Goal: Task Accomplishment & Management: Use online tool/utility

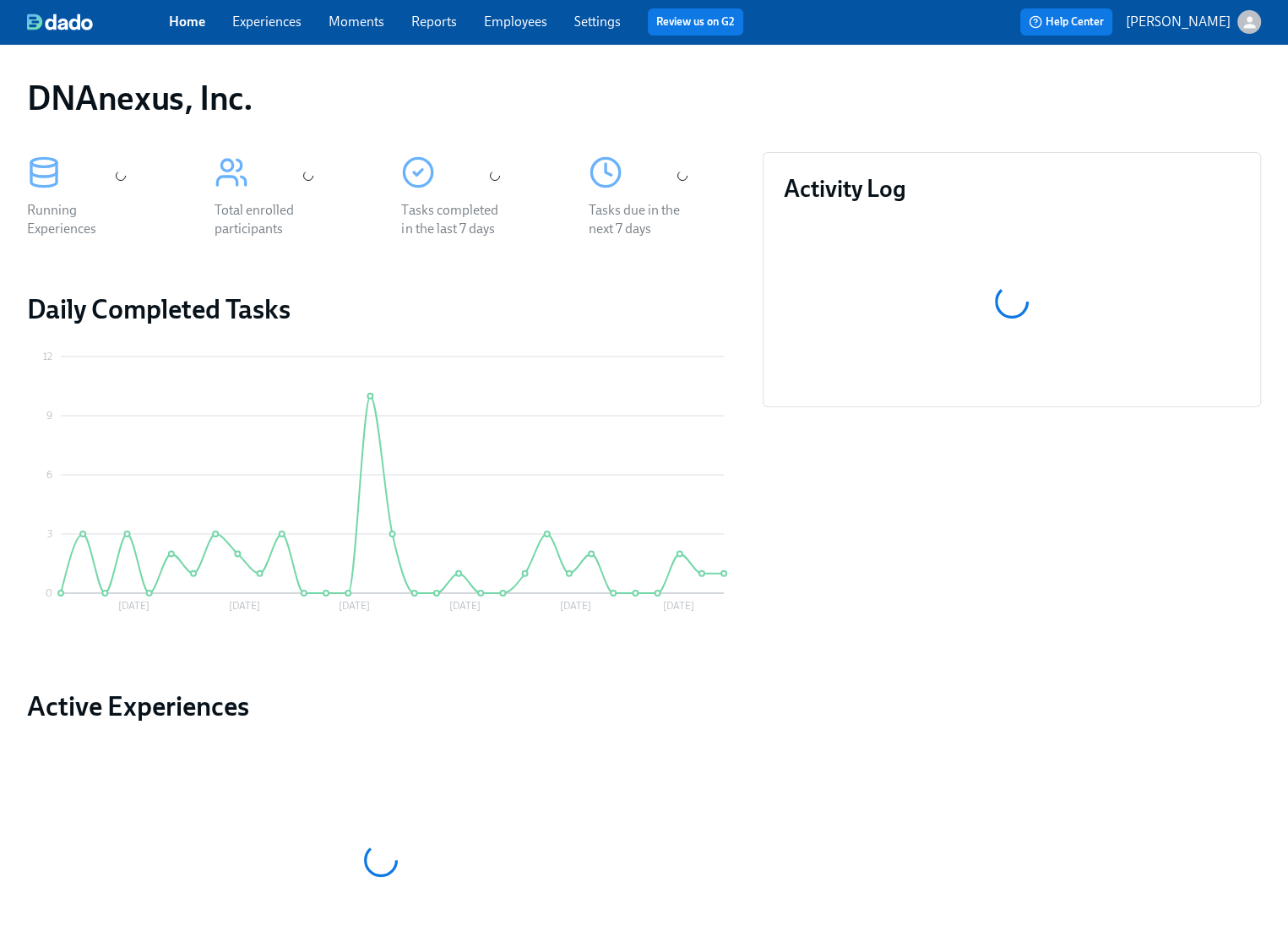
click at [283, 25] on link "Experiences" at bounding box center [267, 21] width 69 height 16
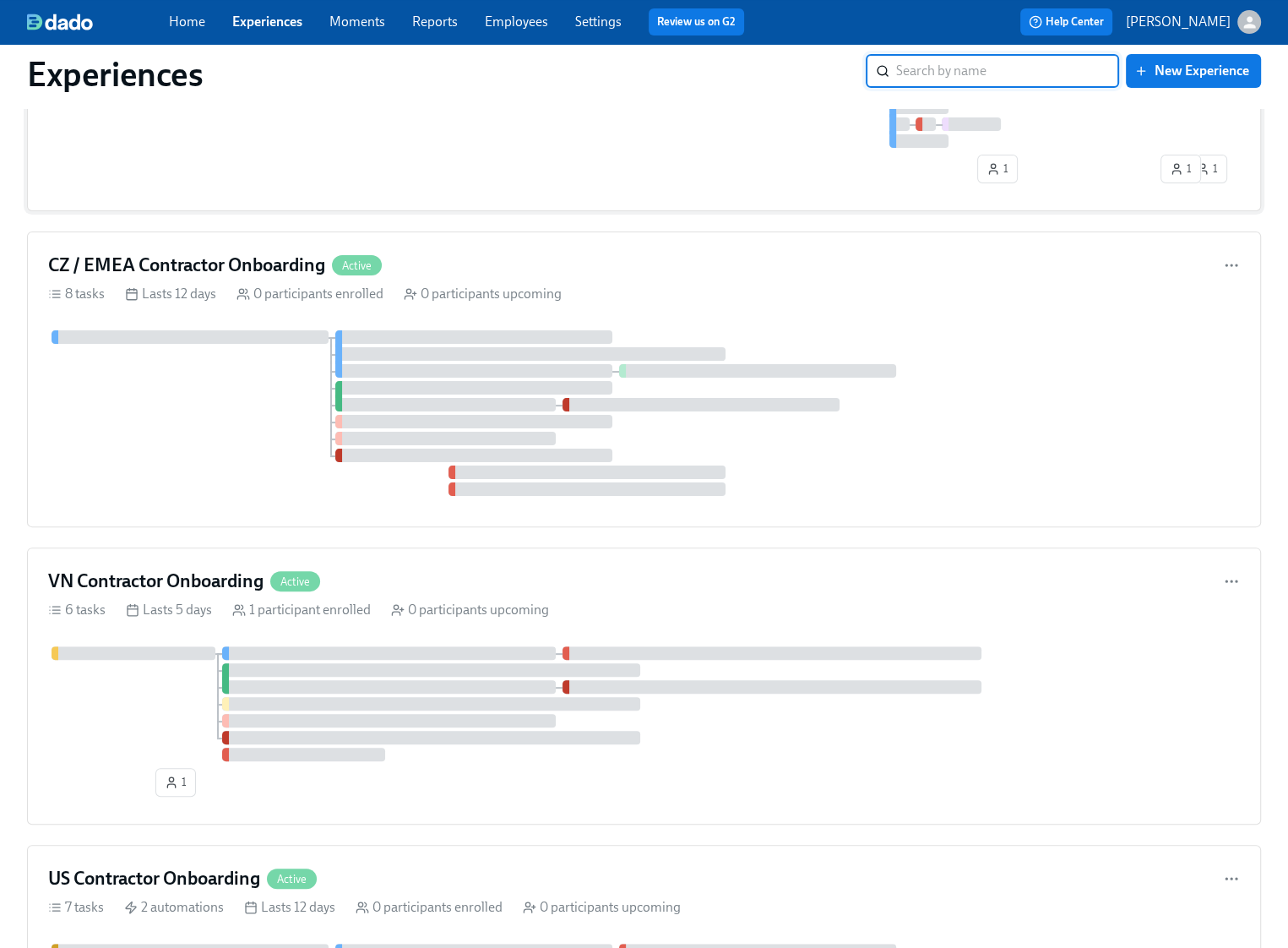
scroll to position [36, 0]
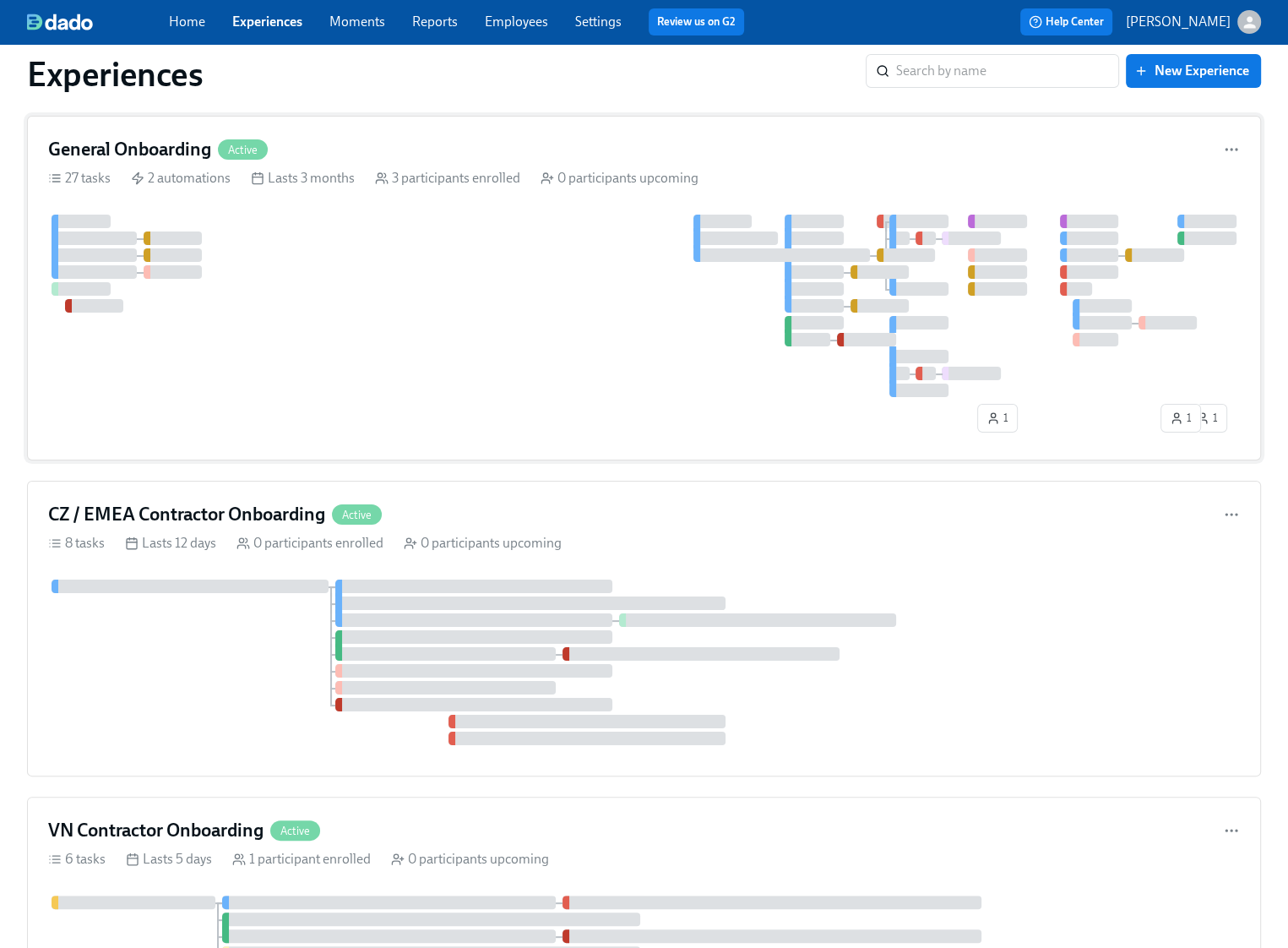
click at [268, 213] on div "General Onboarding Active 27 tasks 2 automations Lasts 3 months 3 participants …" at bounding box center [644, 288] width 1234 height 345
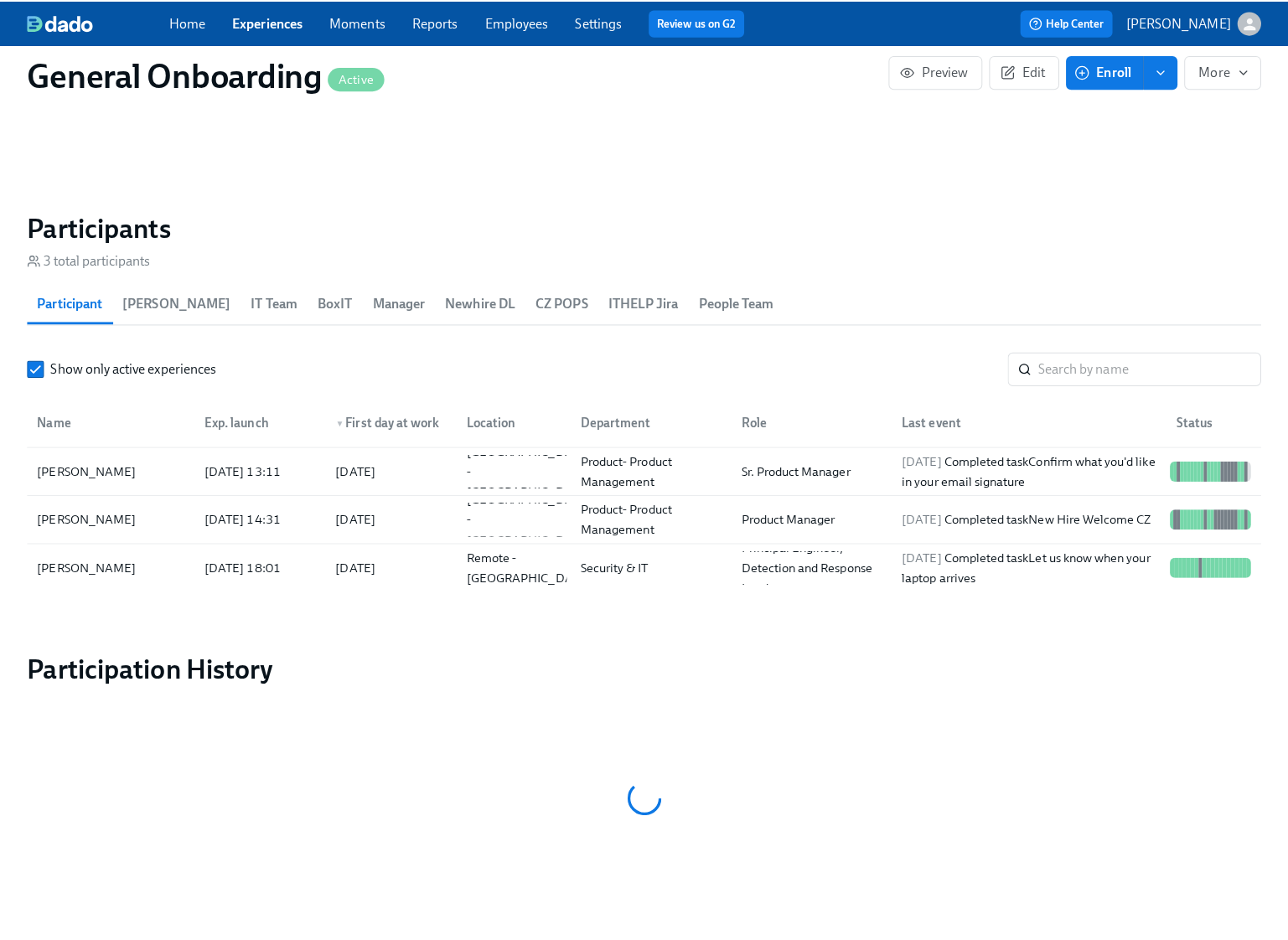
scroll to position [0, 5381]
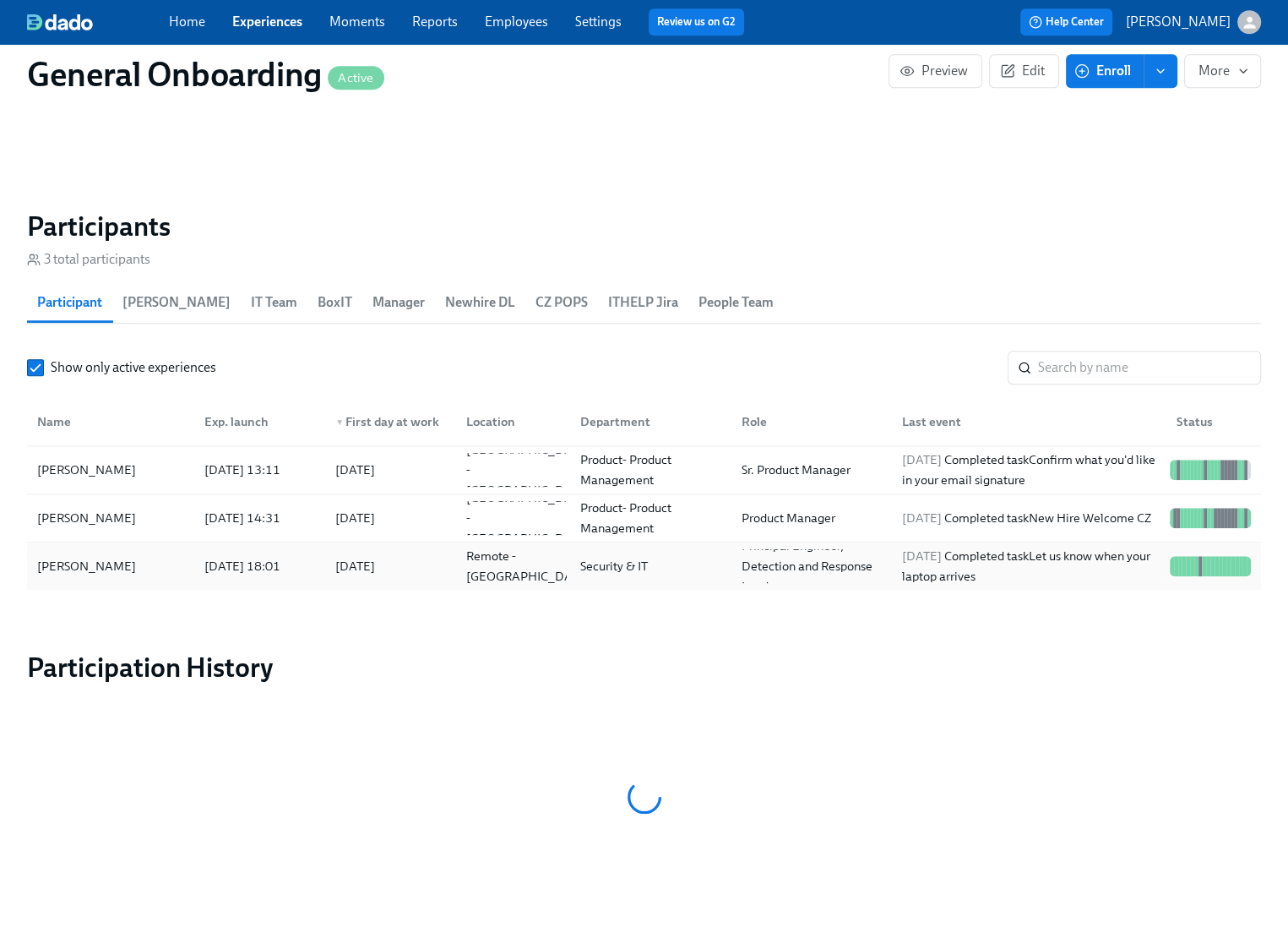
click at [91, 558] on div "Kimber Amos" at bounding box center [87, 565] width 112 height 20
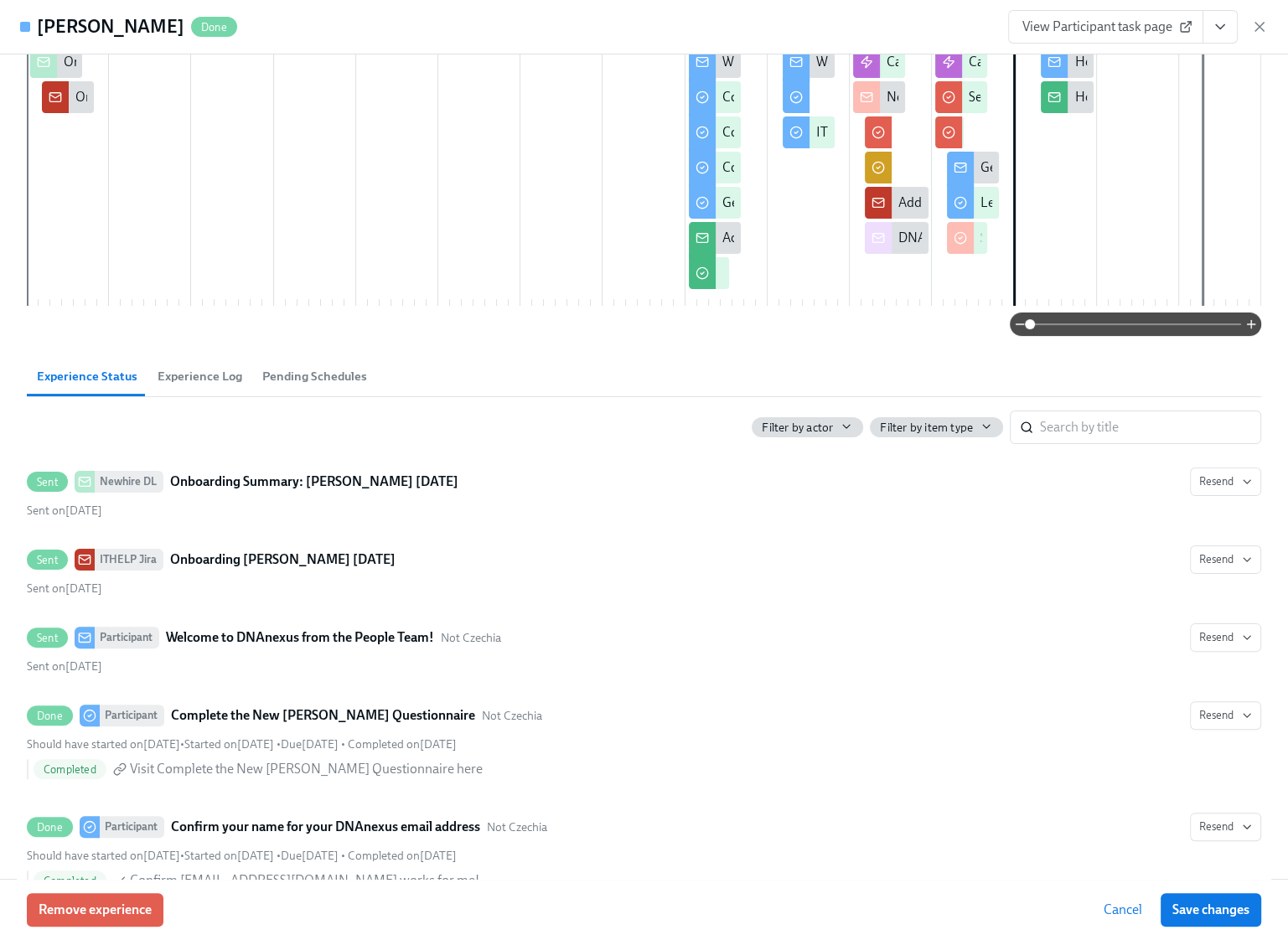
scroll to position [347, 0]
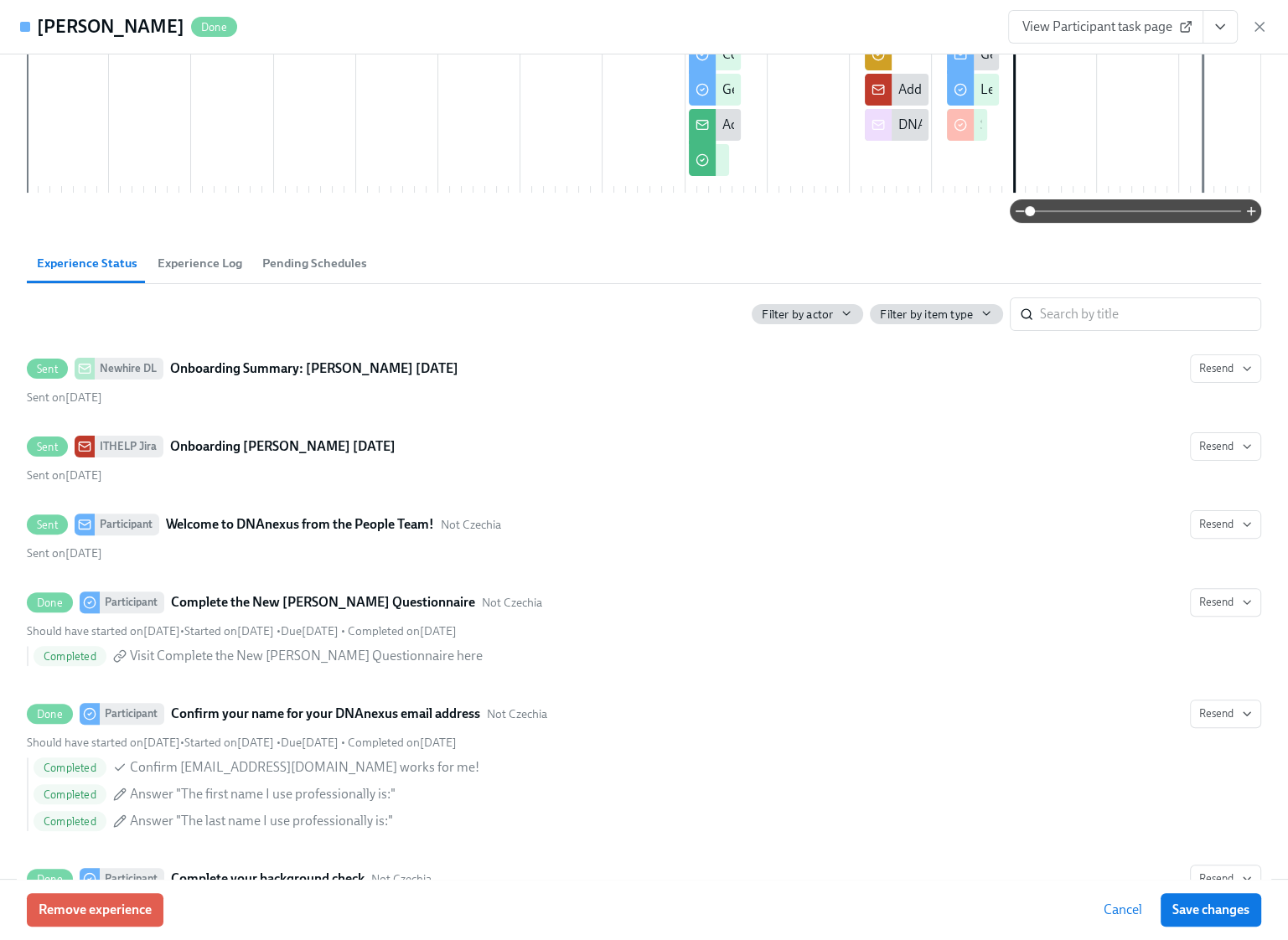
click at [1105, 25] on span "View Participant task page" at bounding box center [1105, 26] width 167 height 17
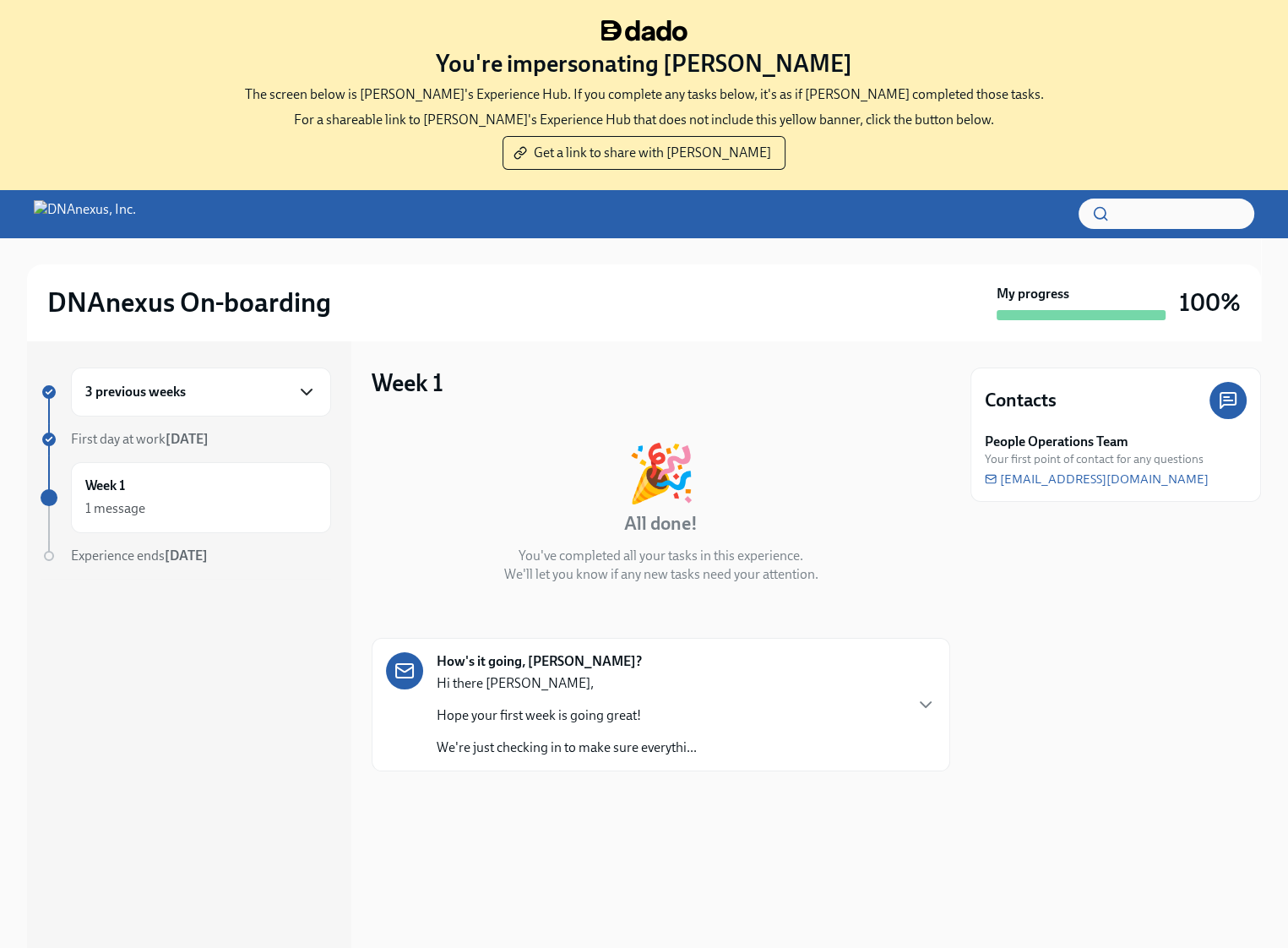
click at [316, 388] on icon "button" at bounding box center [306, 391] width 20 height 20
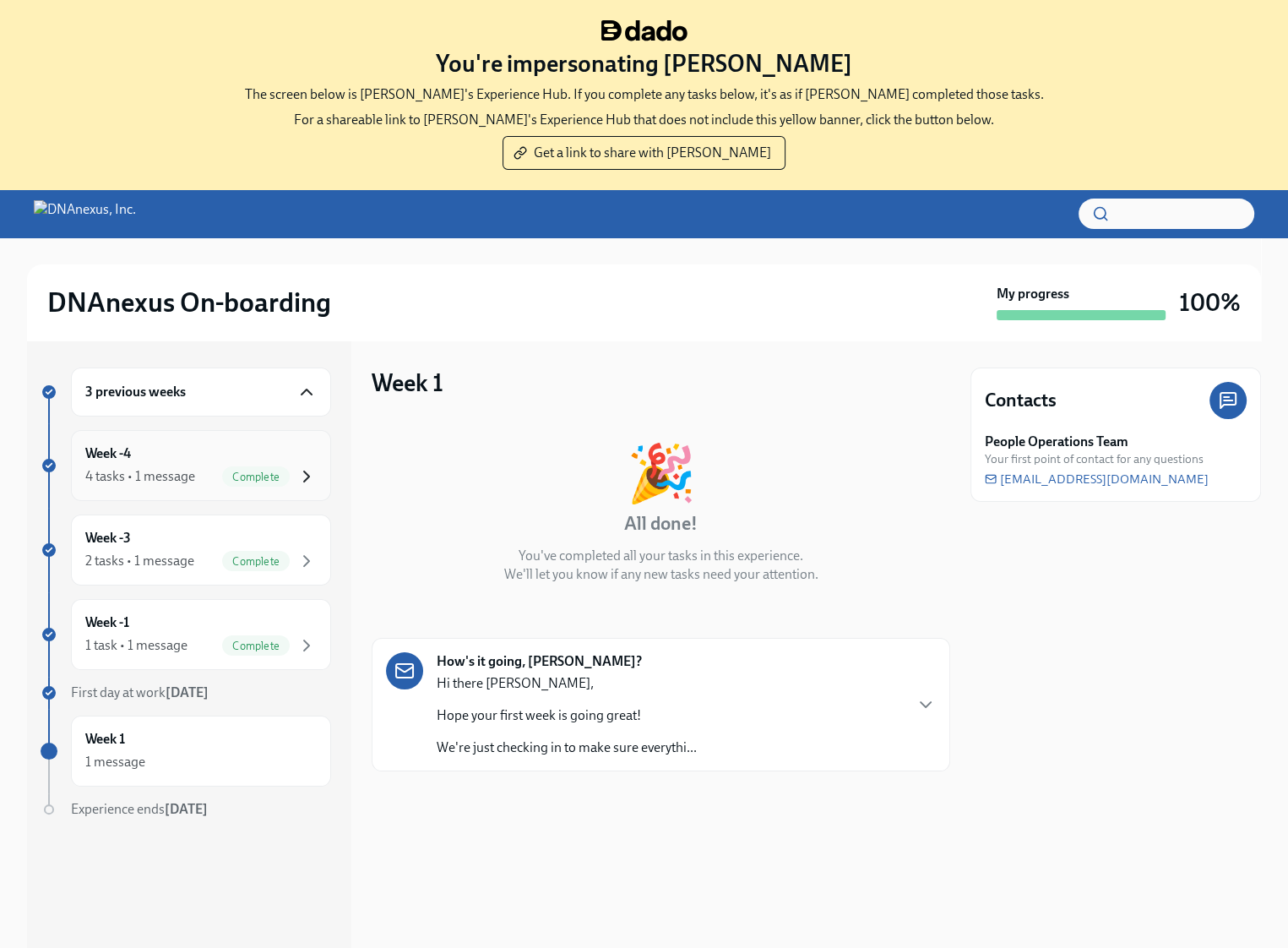
click at [312, 474] on icon "button" at bounding box center [306, 476] width 20 height 20
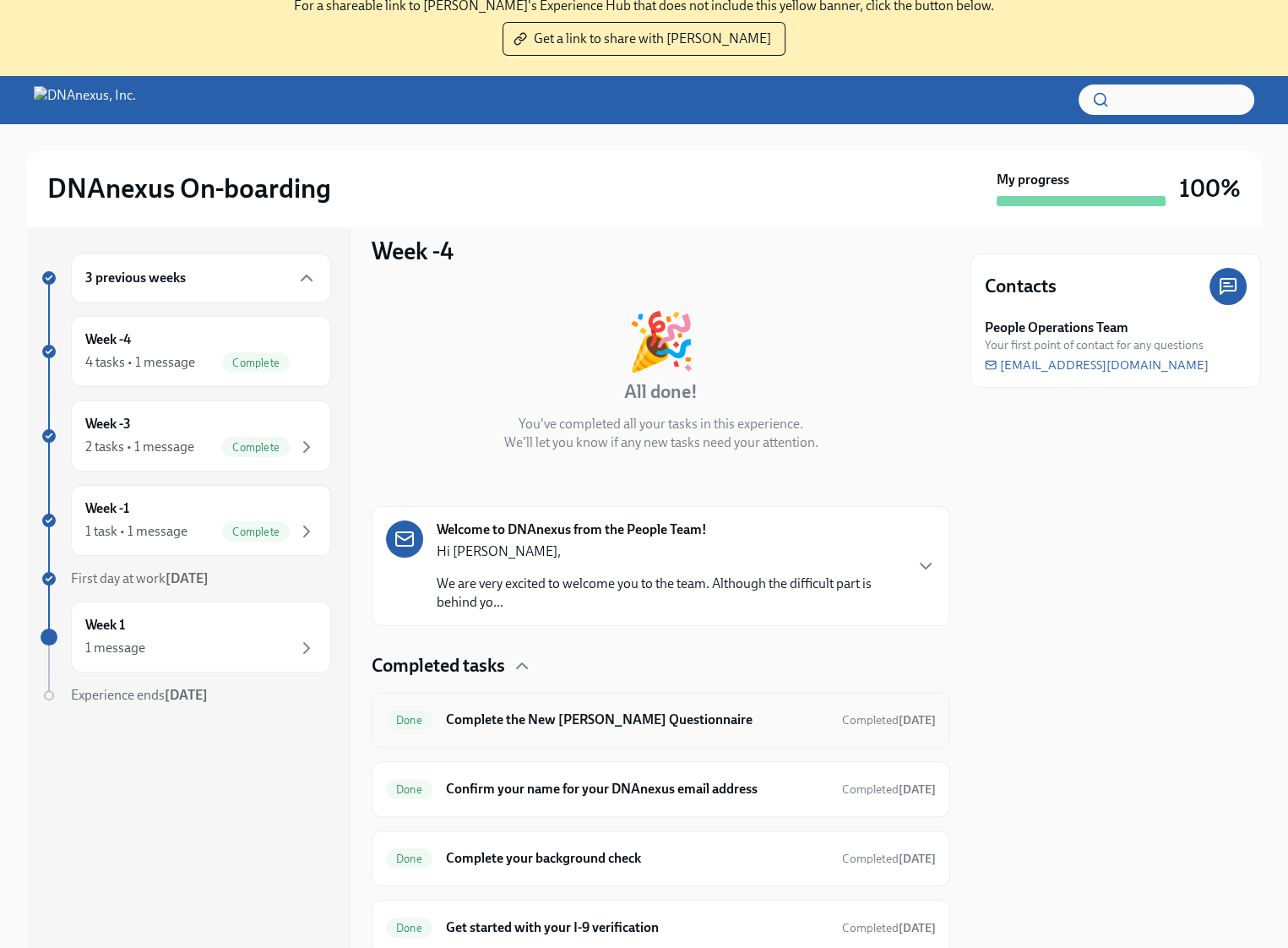
scroll to position [172, 0]
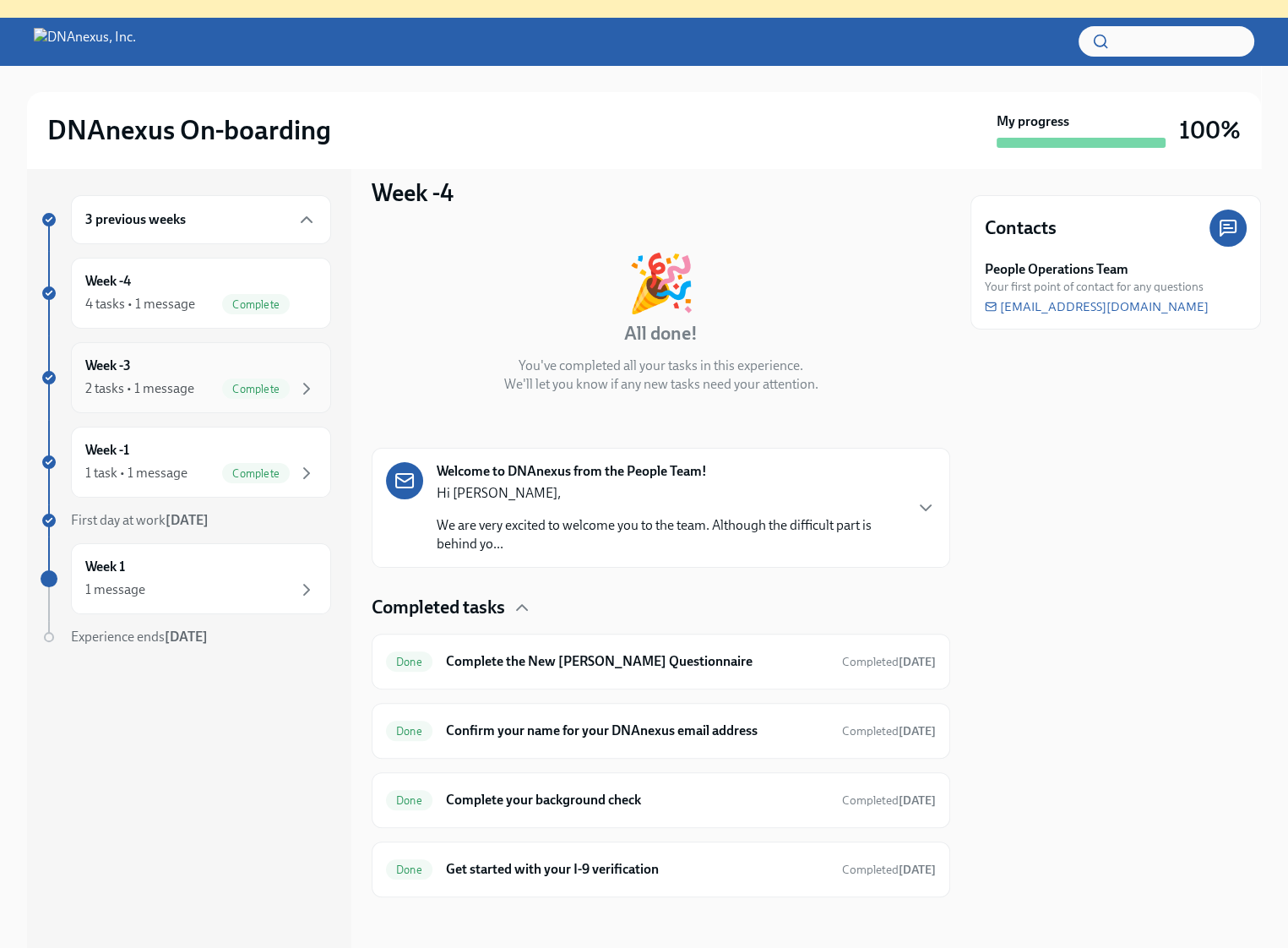
click at [295, 387] on div "Complete" at bounding box center [269, 388] width 95 height 20
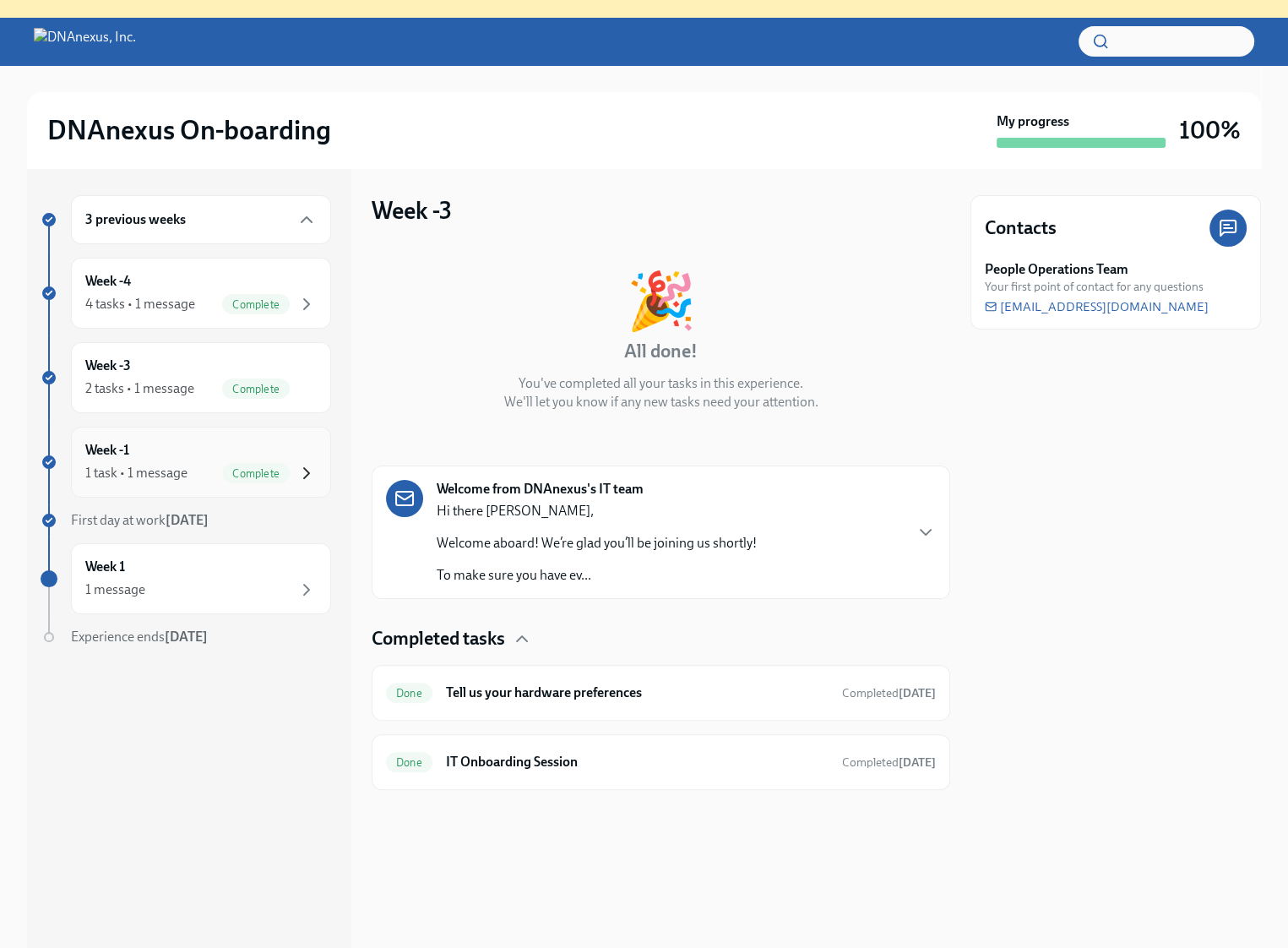
click at [310, 464] on icon "button" at bounding box center [306, 473] width 20 height 20
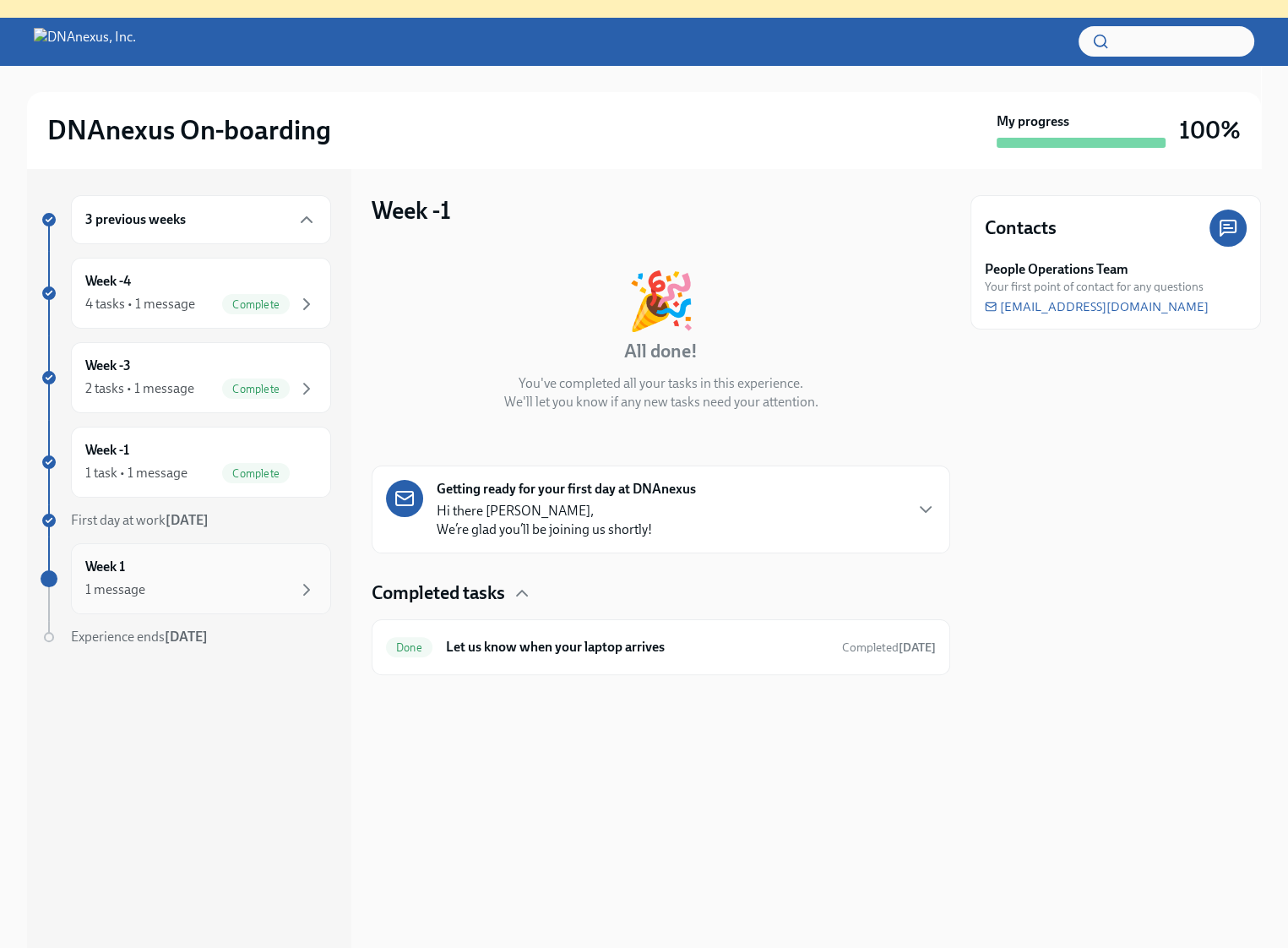
click at [279, 583] on div "1 message" at bounding box center [201, 589] width 232 height 20
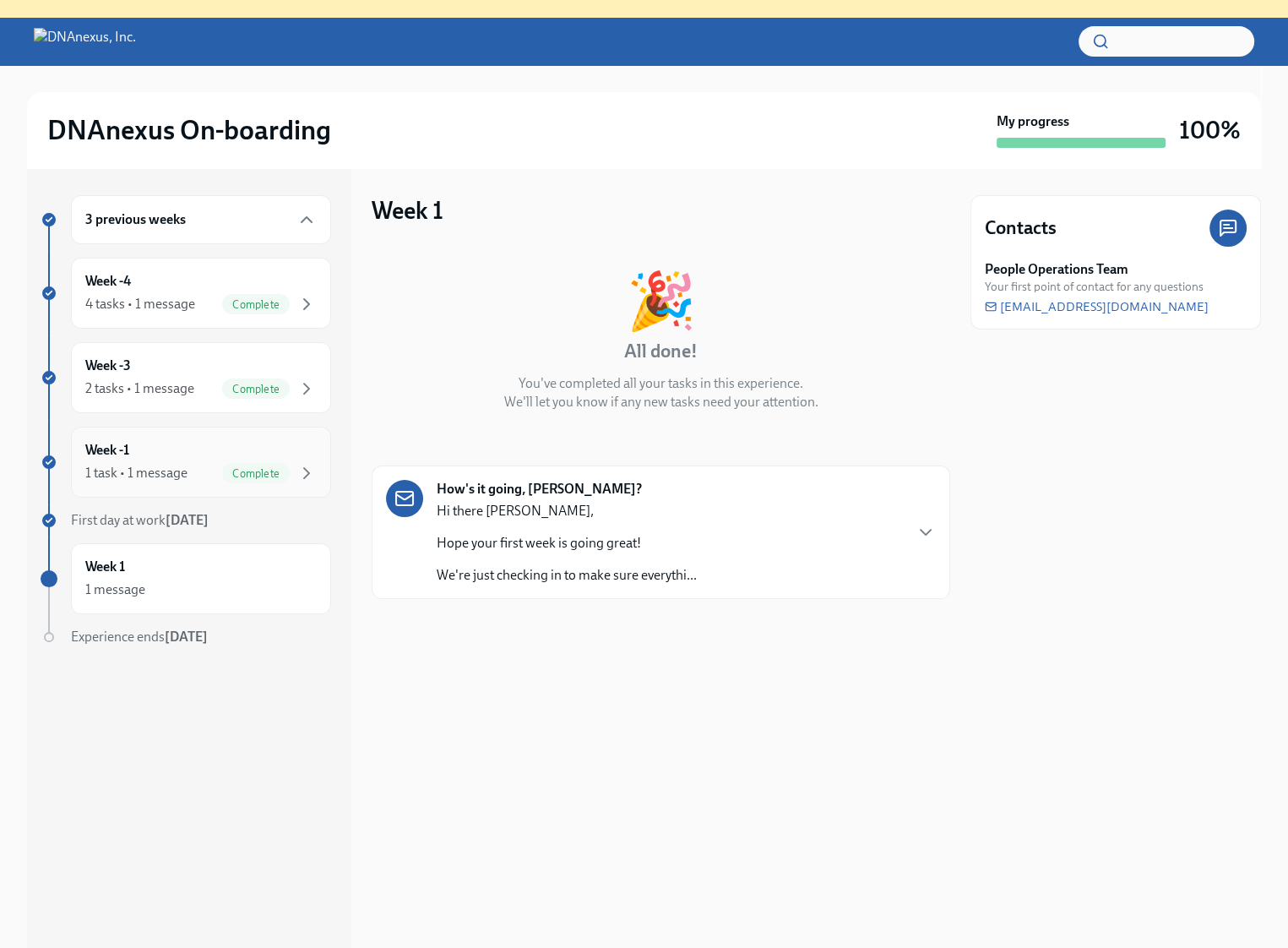
click at [278, 473] on span "Complete" at bounding box center [255, 473] width 68 height 12
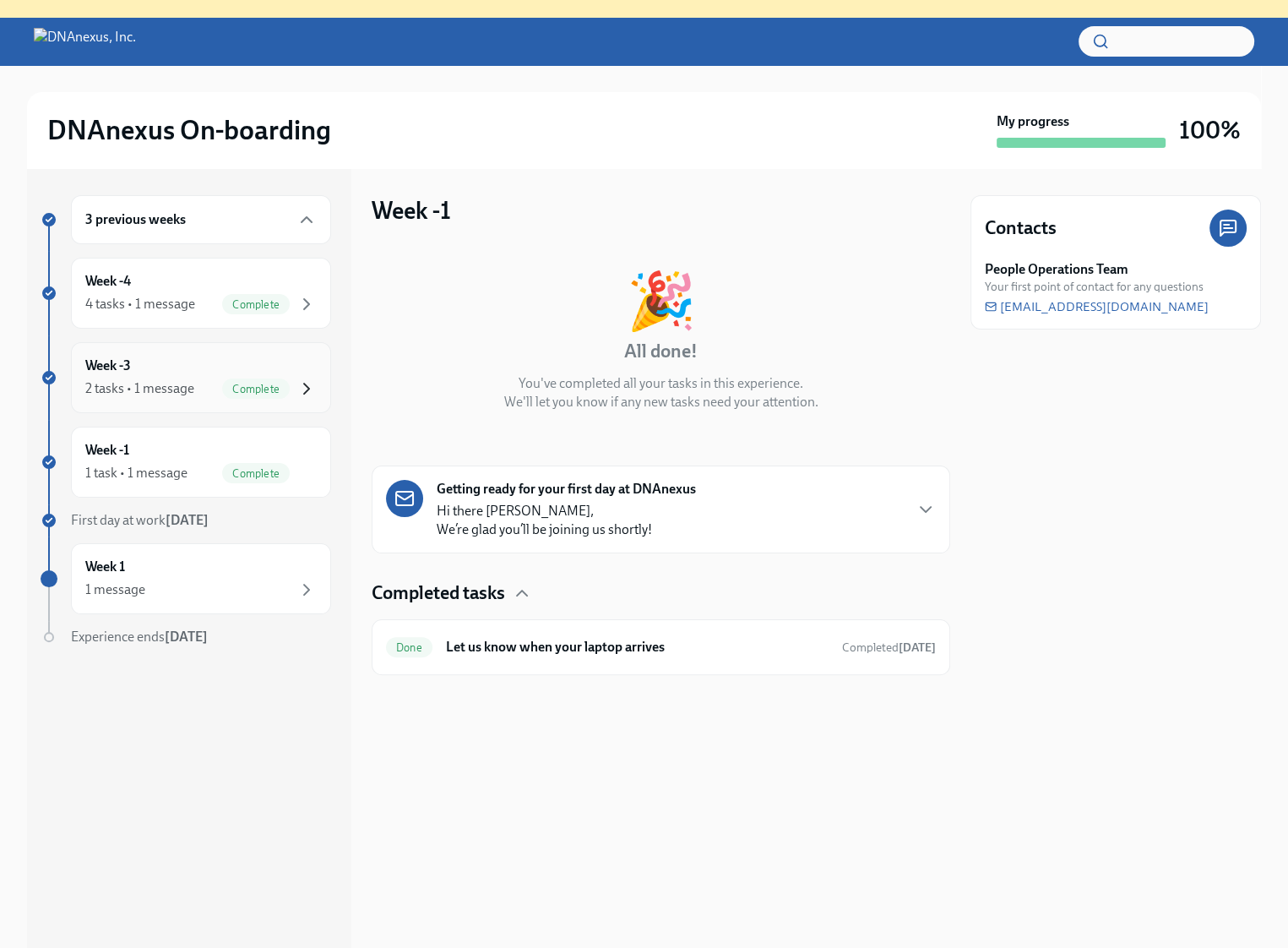
click at [303, 383] on icon "button" at bounding box center [306, 388] width 20 height 20
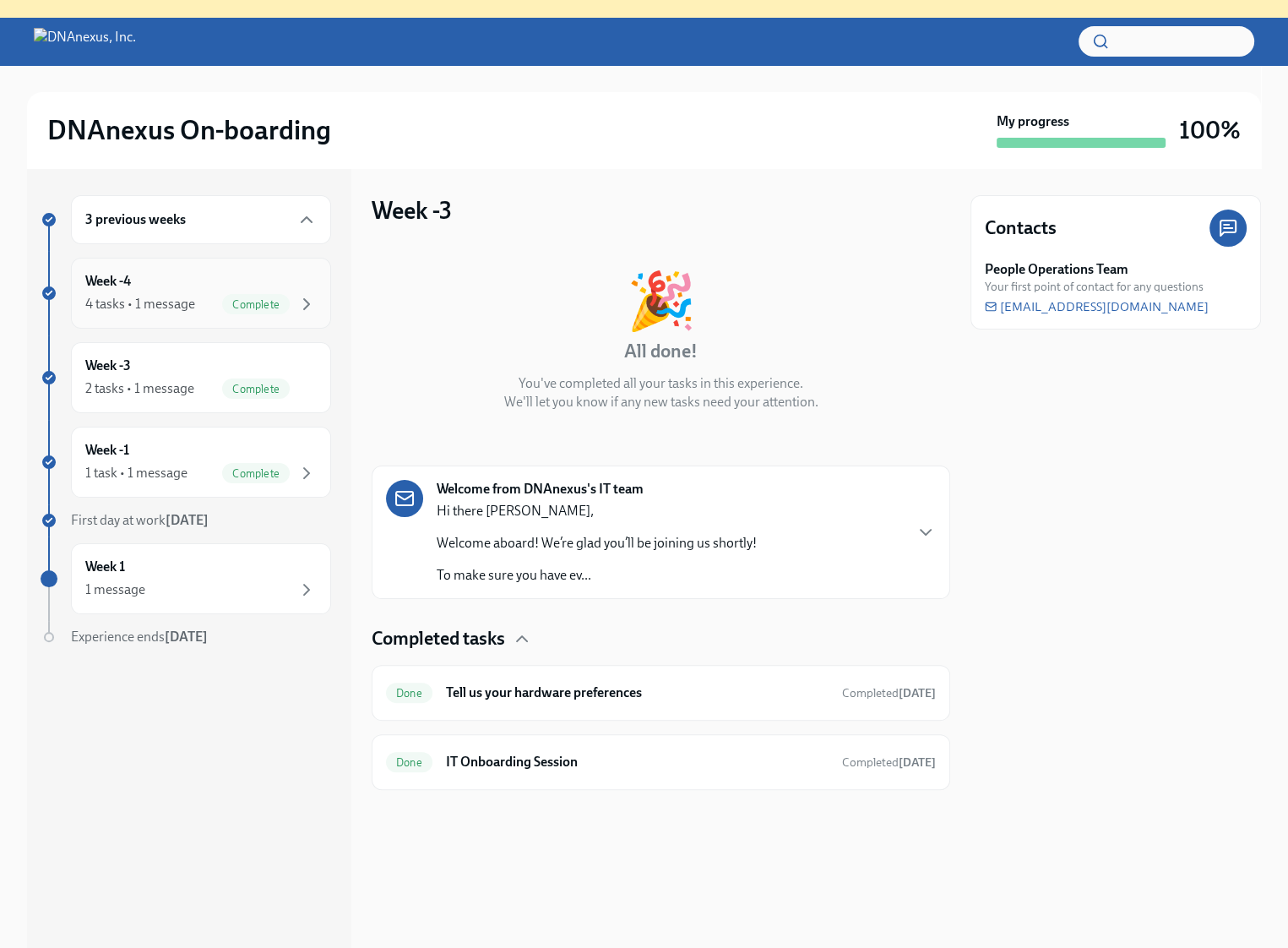
click at [299, 291] on div "Week -4 4 tasks • 1 message Complete" at bounding box center [201, 293] width 232 height 42
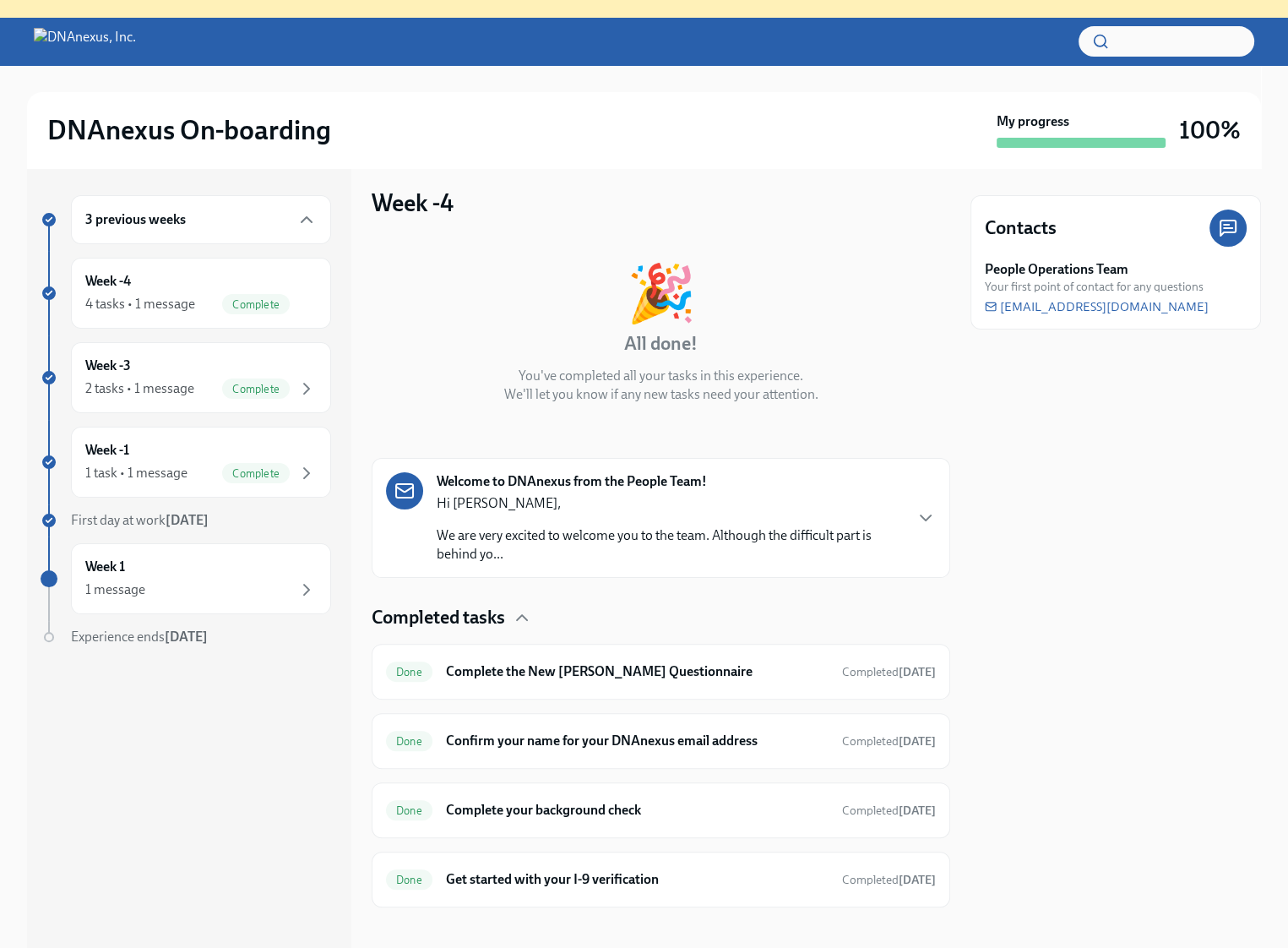
scroll to position [18, 0]
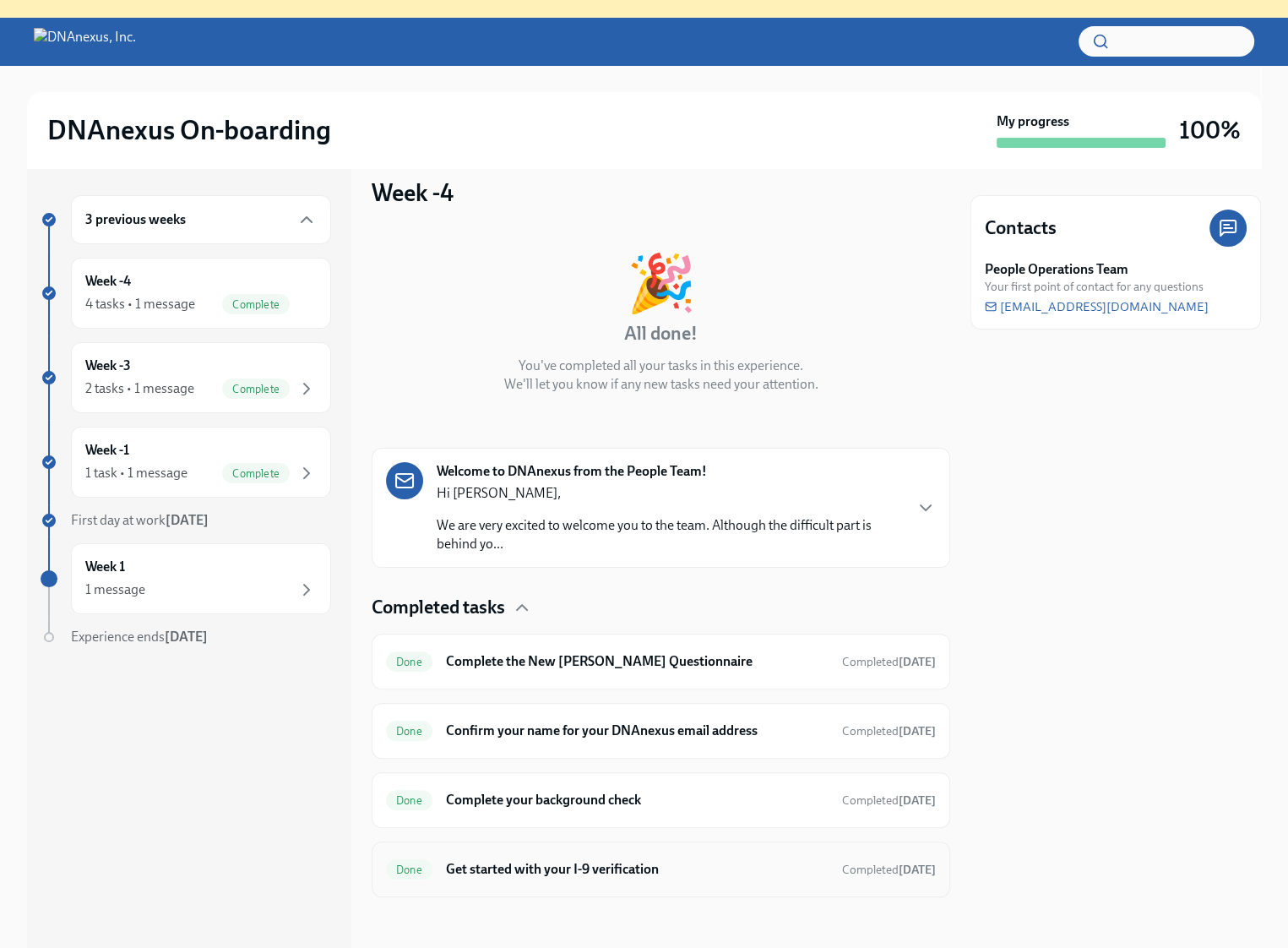
click at [666, 856] on div "Done Get started with your I-9 verification Completed Sep 16th" at bounding box center [661, 869] width 550 height 27
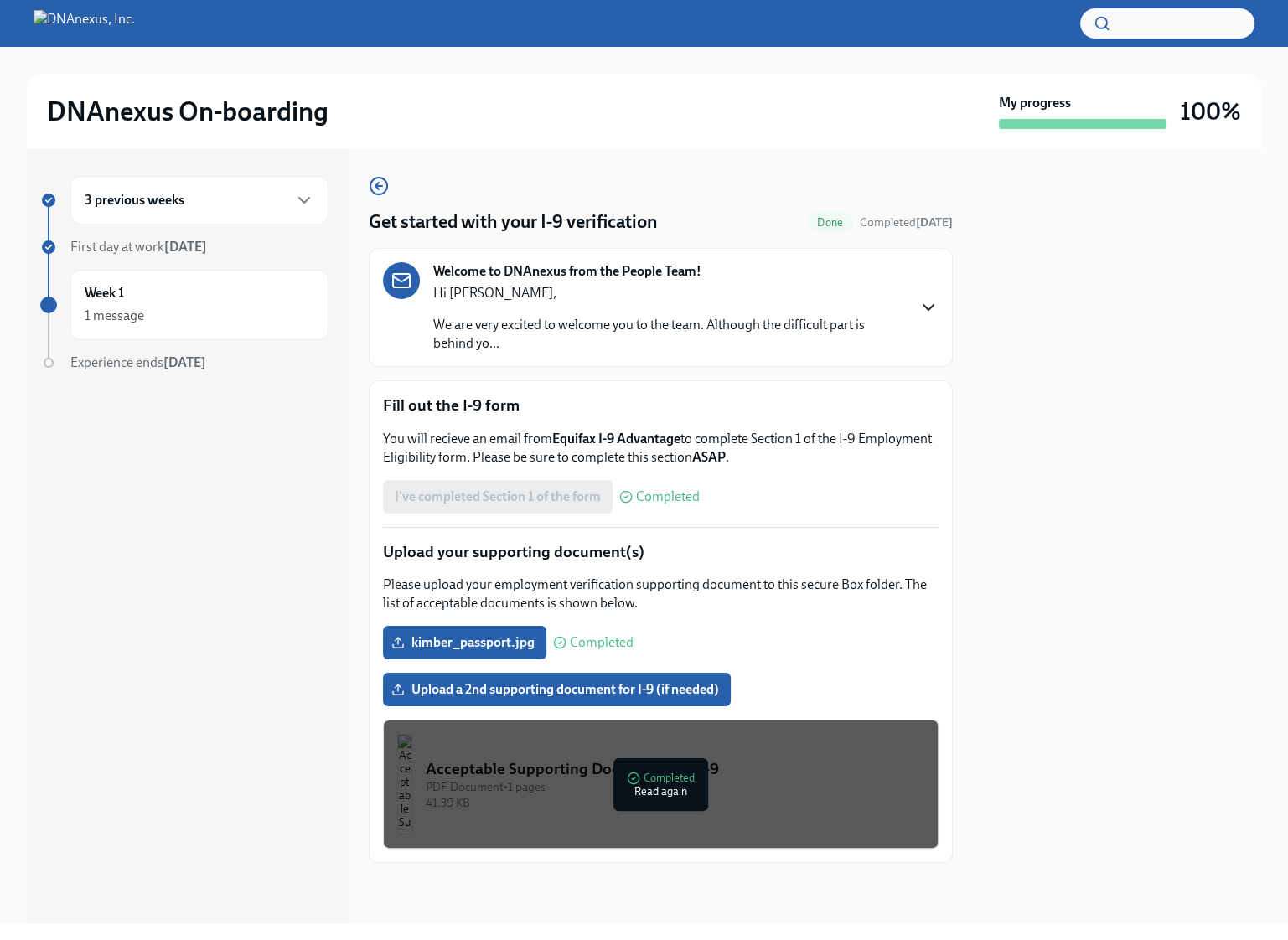
click at [934, 303] on icon "button" at bounding box center [928, 307] width 20 height 20
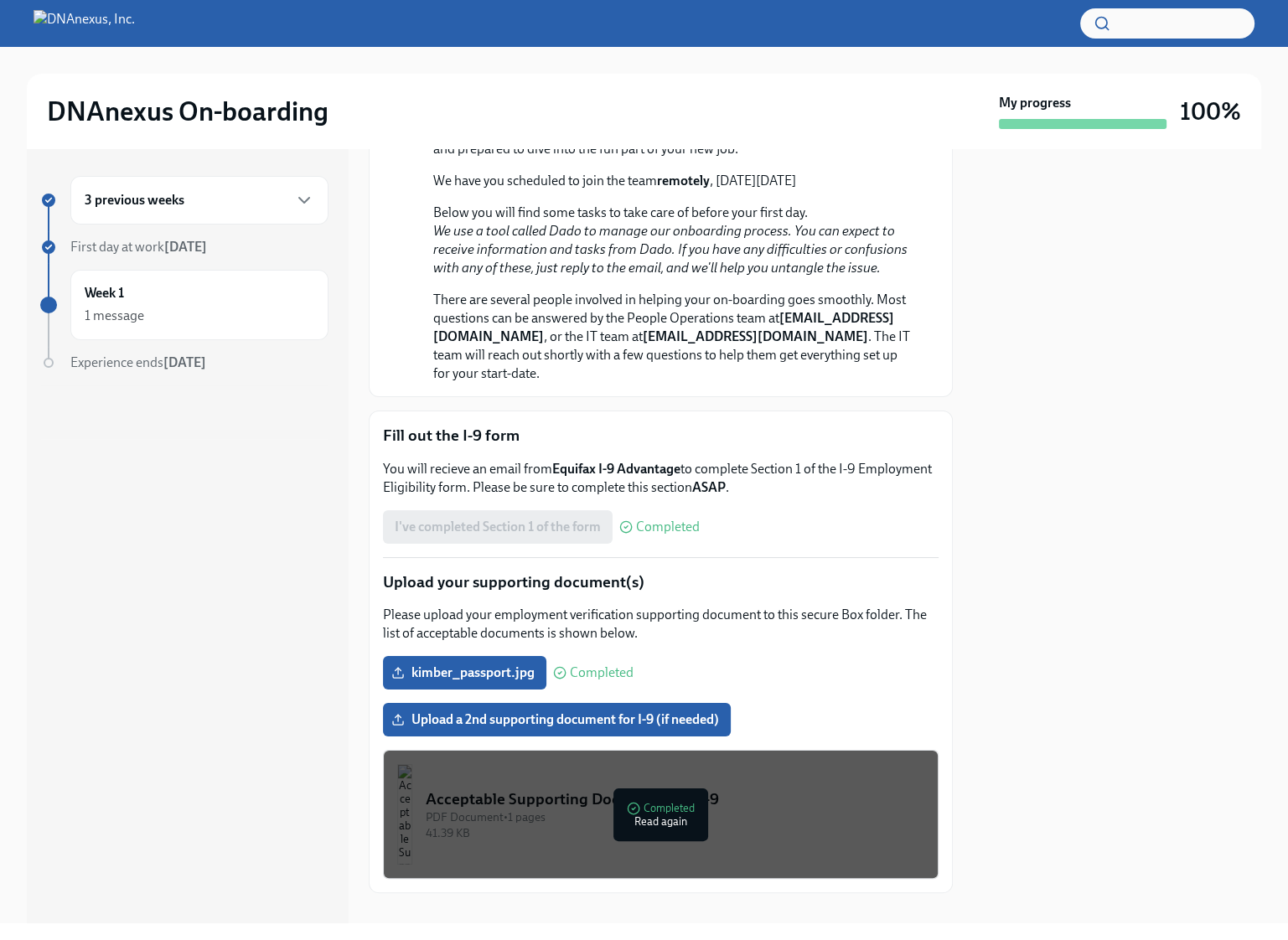
scroll to position [304, 0]
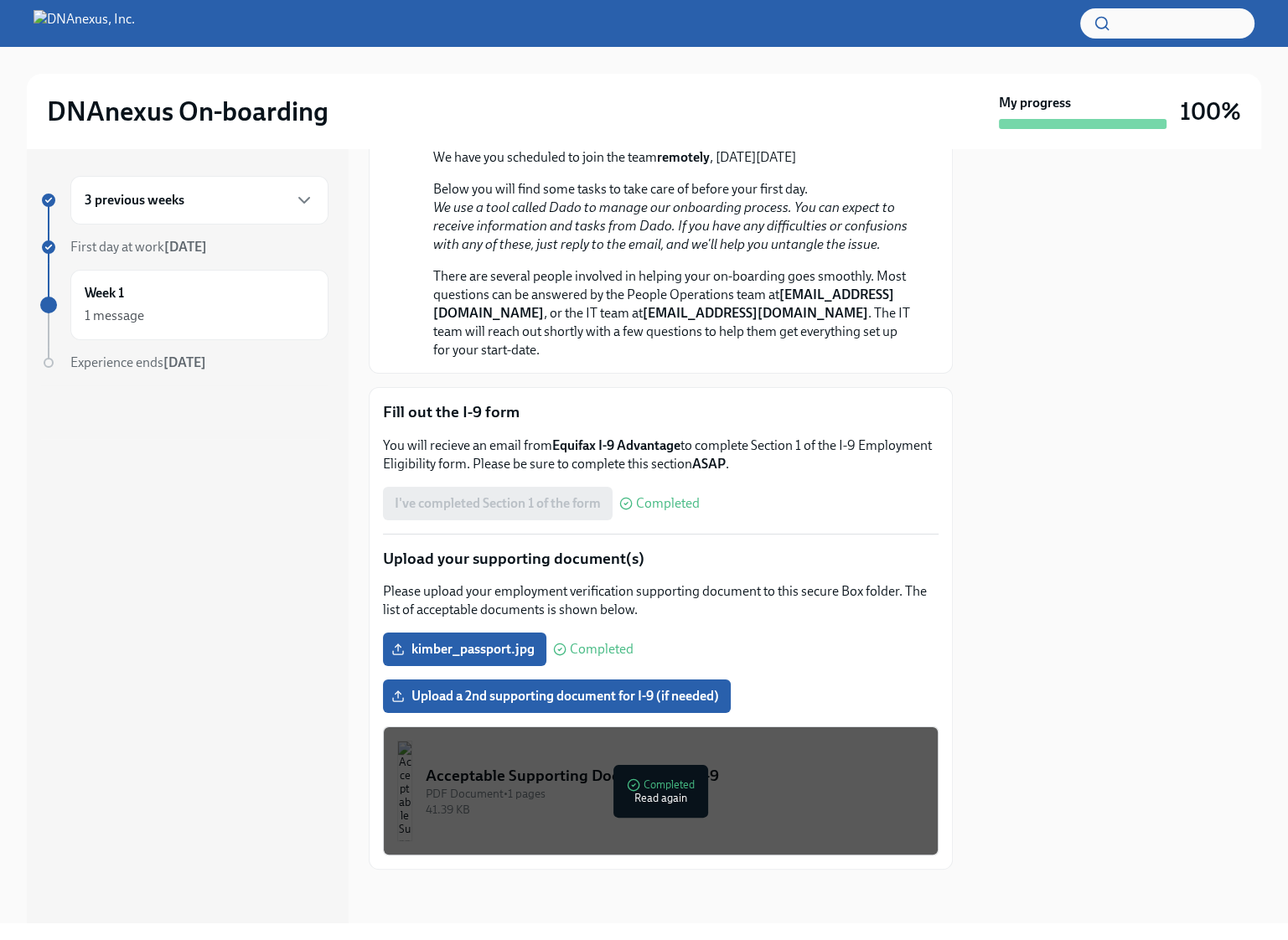
click at [399, 825] on img "button" at bounding box center [404, 791] width 15 height 101
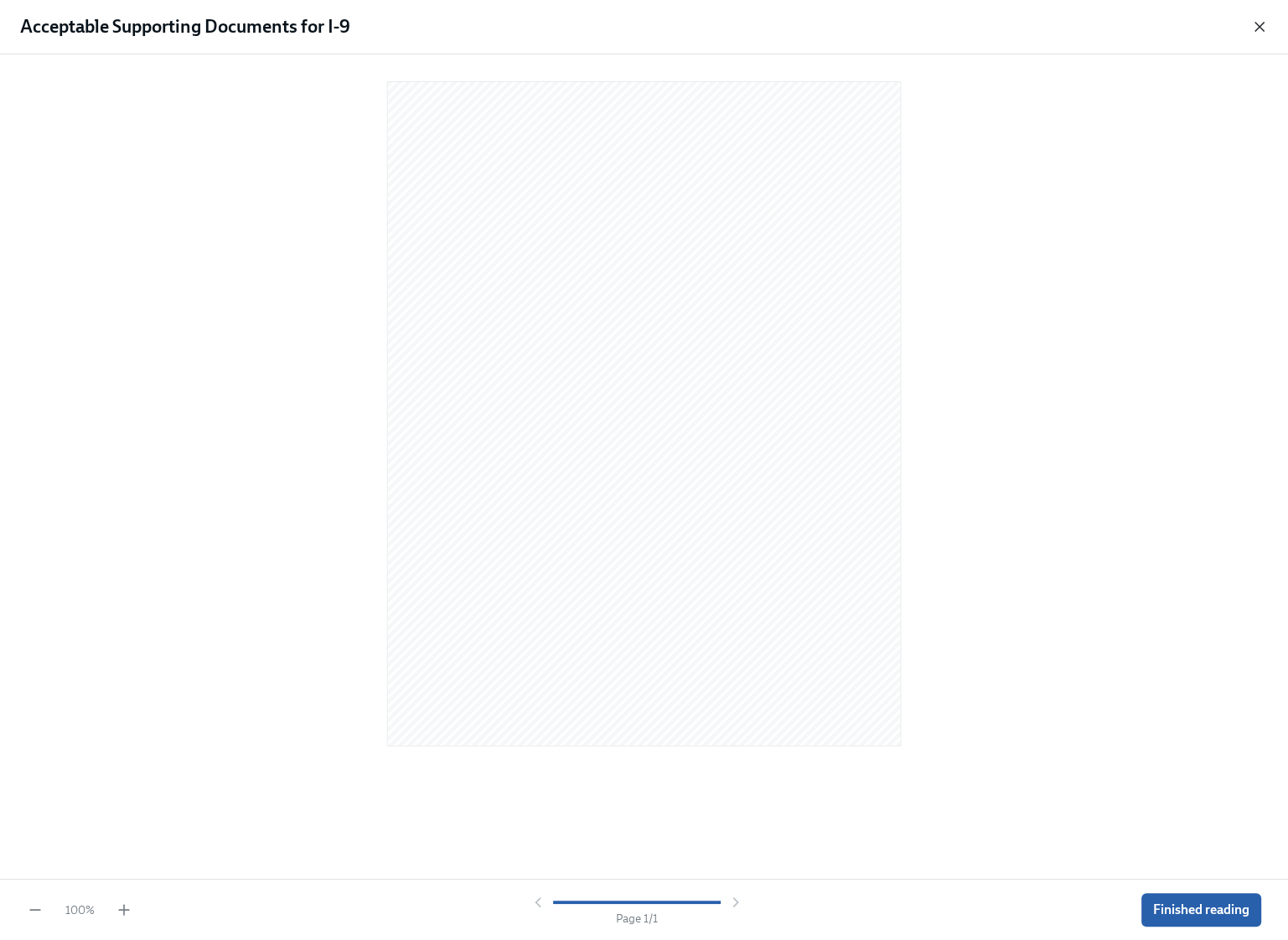
click at [1265, 34] on icon "button" at bounding box center [1258, 26] width 17 height 17
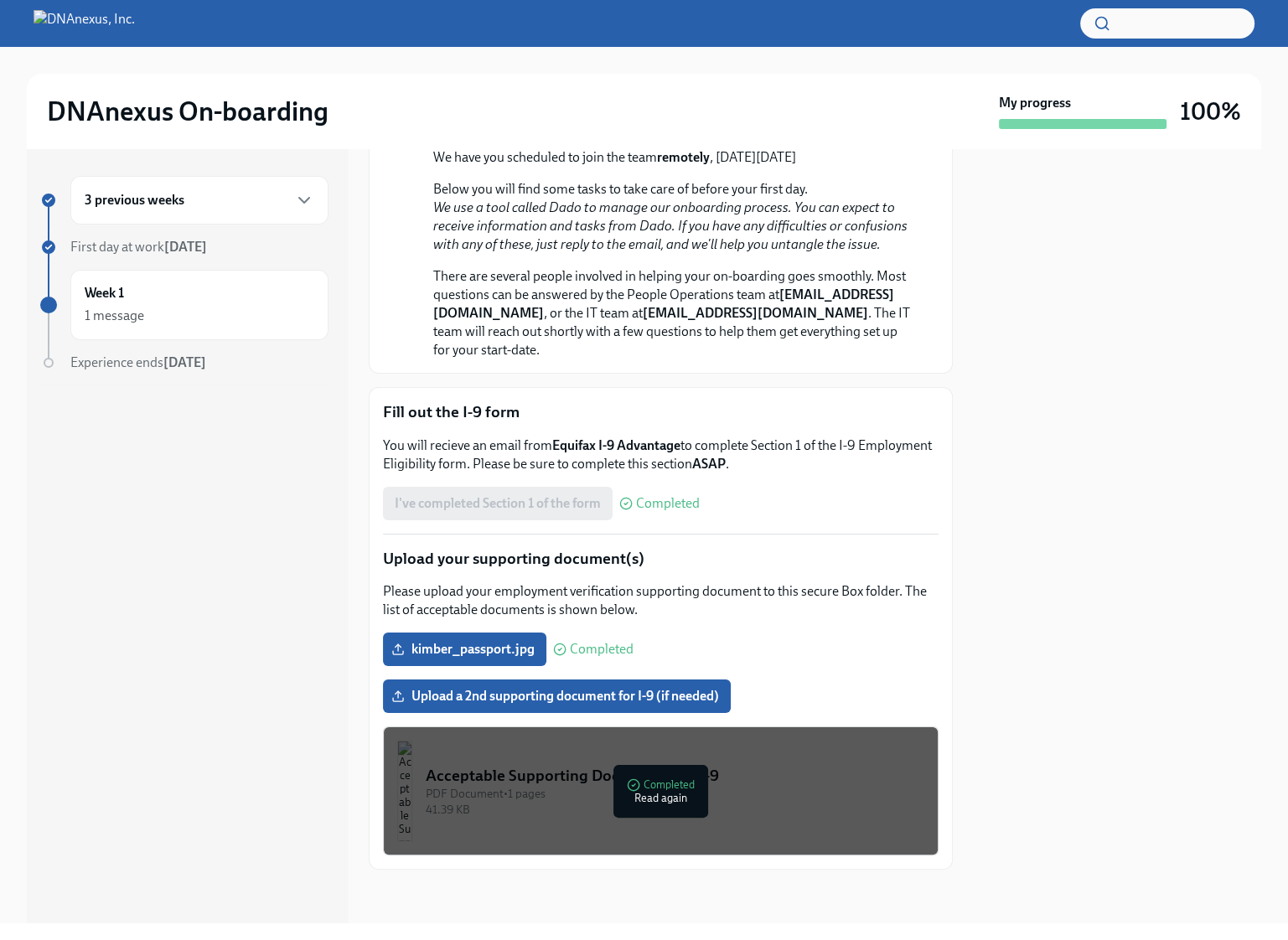
click at [1050, 676] on div at bounding box center [1117, 535] width 288 height 774
